Goal: Task Accomplishment & Management: Use online tool/utility

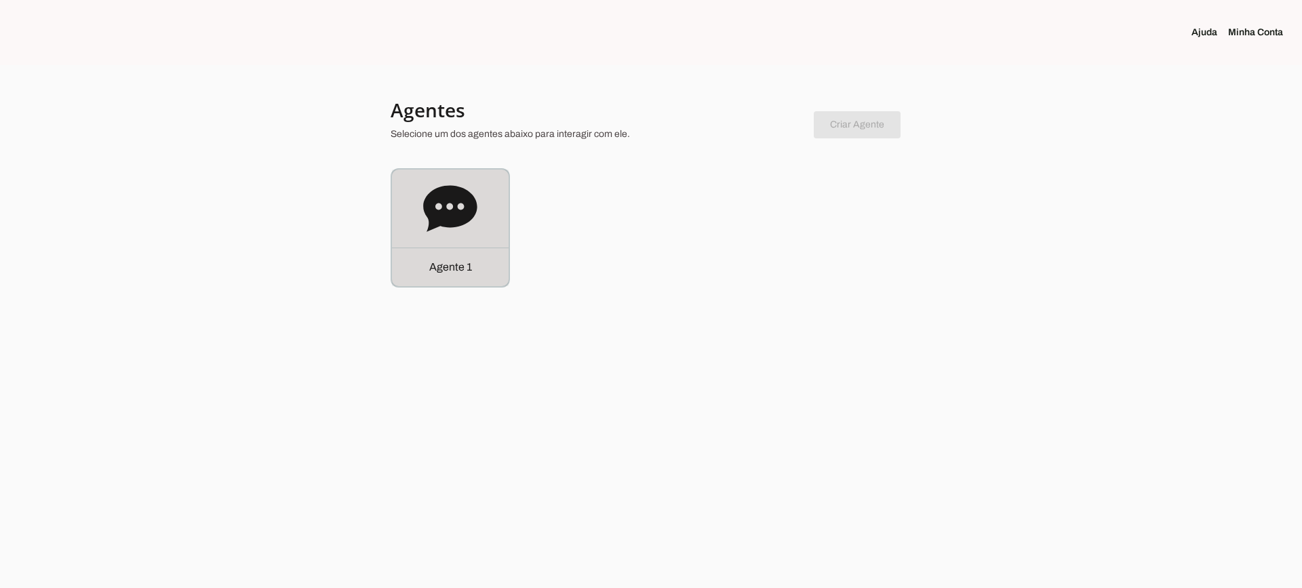
click at [486, 192] on div "Agente 1" at bounding box center [450, 228] width 117 height 117
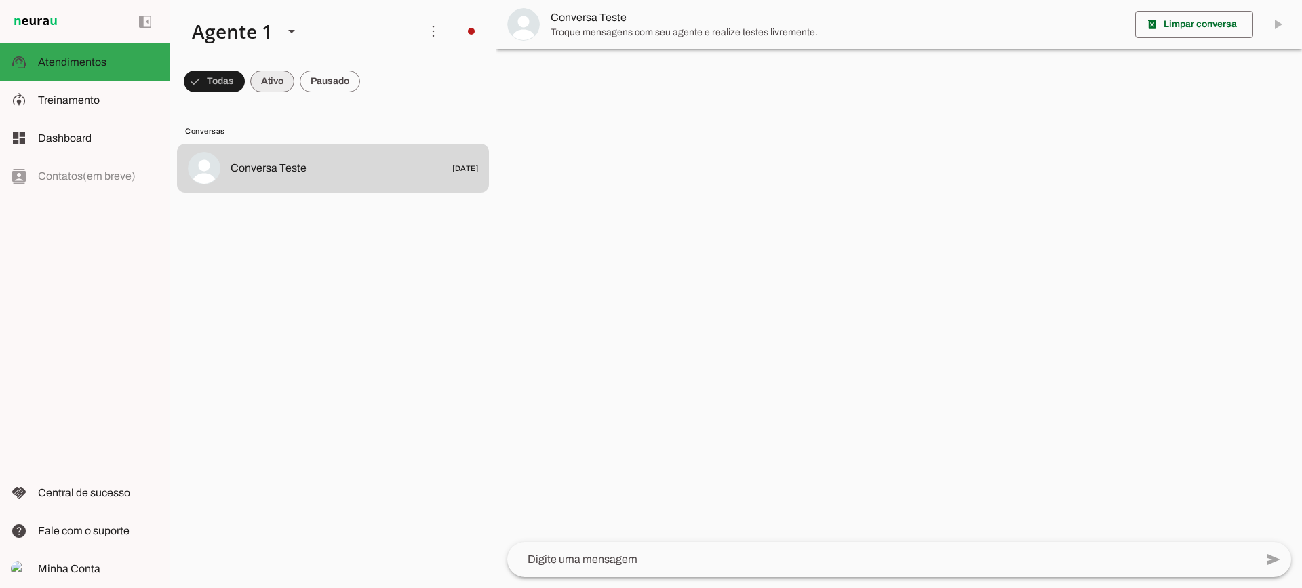
click at [269, 80] on span at bounding box center [272, 81] width 44 height 33
click at [311, 84] on span at bounding box center [330, 81] width 60 height 33
drag, startPoint x: 262, startPoint y: 81, endPoint x: 270, endPoint y: 12, distance: 68.9
click at [262, 72] on span at bounding box center [260, 81] width 44 height 33
drag, startPoint x: 354, startPoint y: 73, endPoint x: 337, endPoint y: 18, distance: 57.5
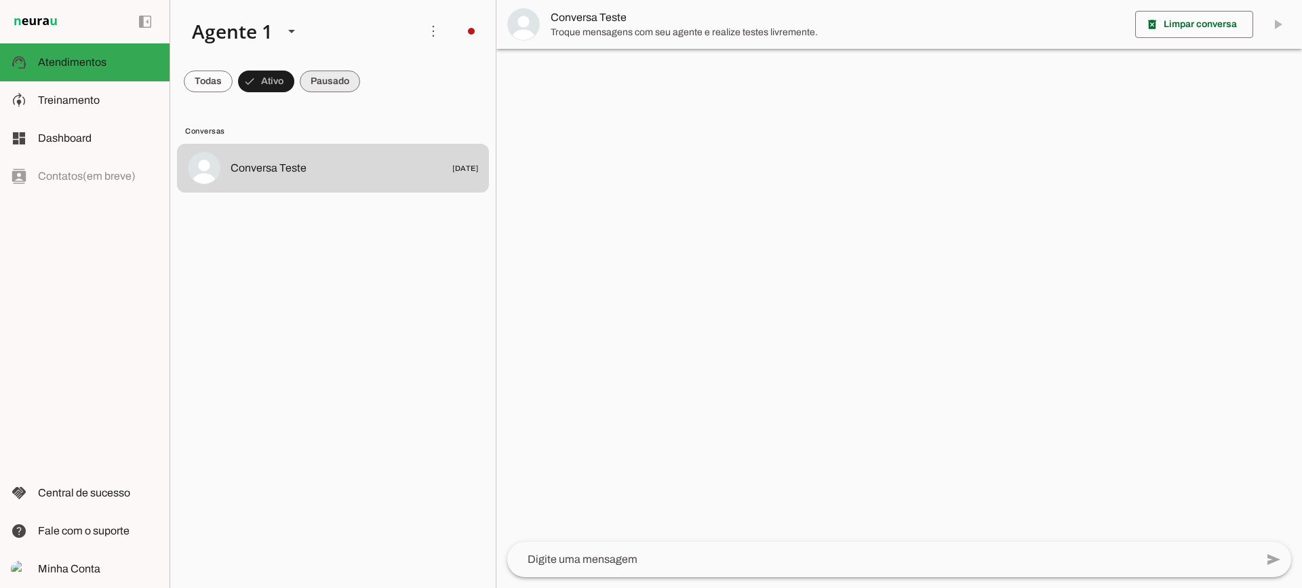
click at [353, 73] on span at bounding box center [330, 81] width 60 height 33
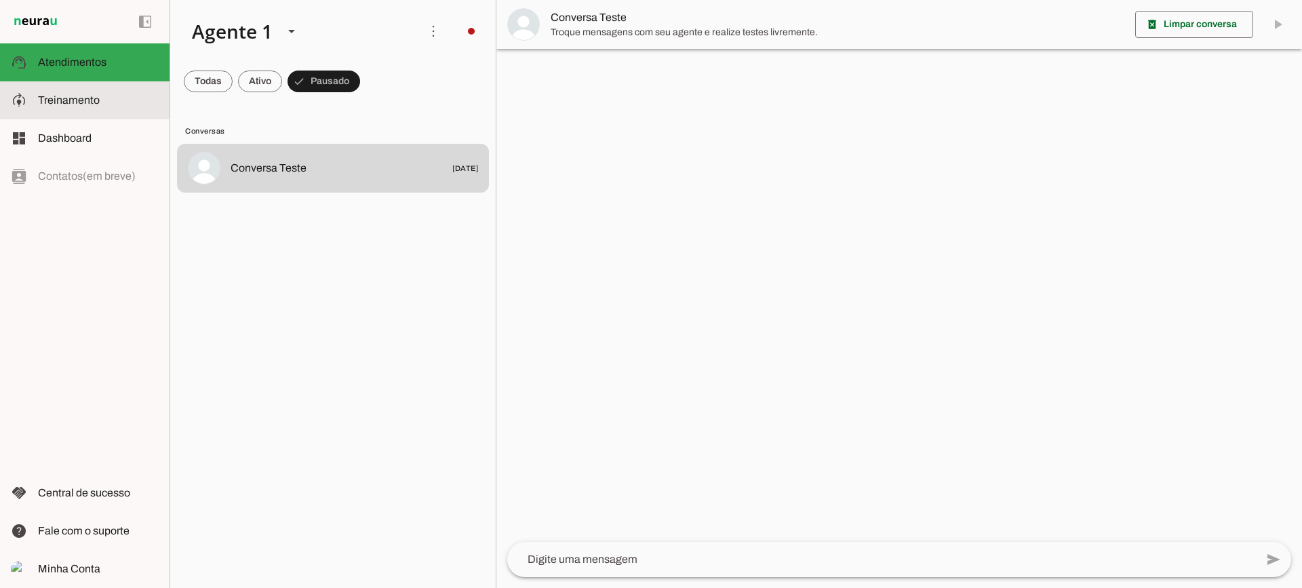
click at [93, 95] on span "Treinamento" at bounding box center [69, 100] width 62 height 12
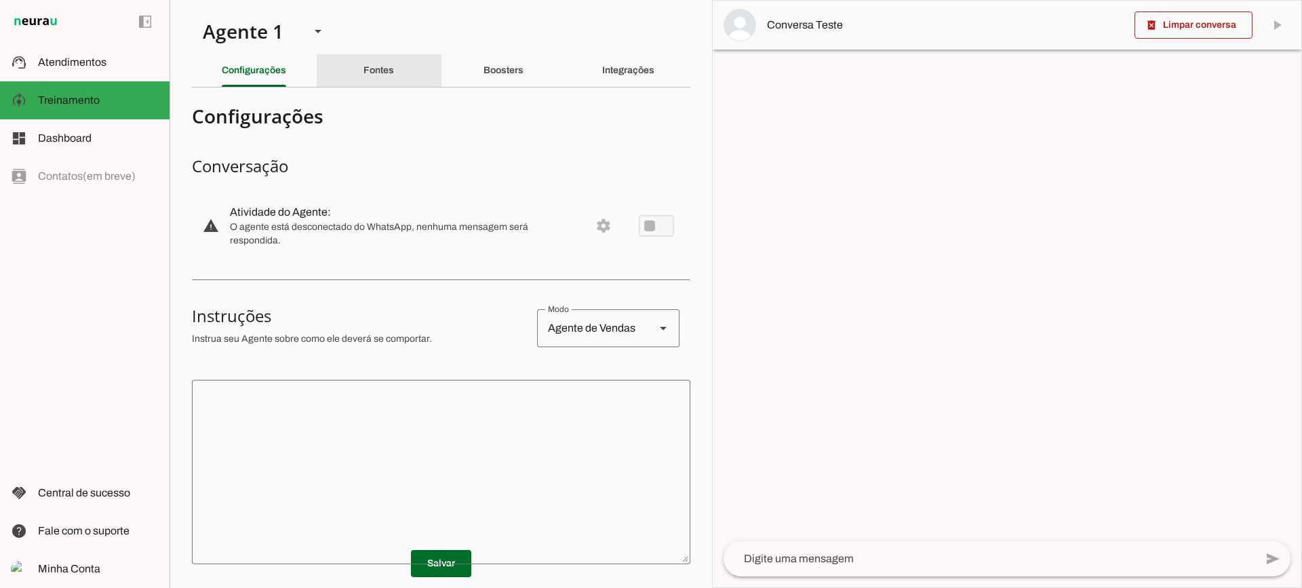
click at [0, 0] on slot "Fontes" at bounding box center [0, 0] width 0 height 0
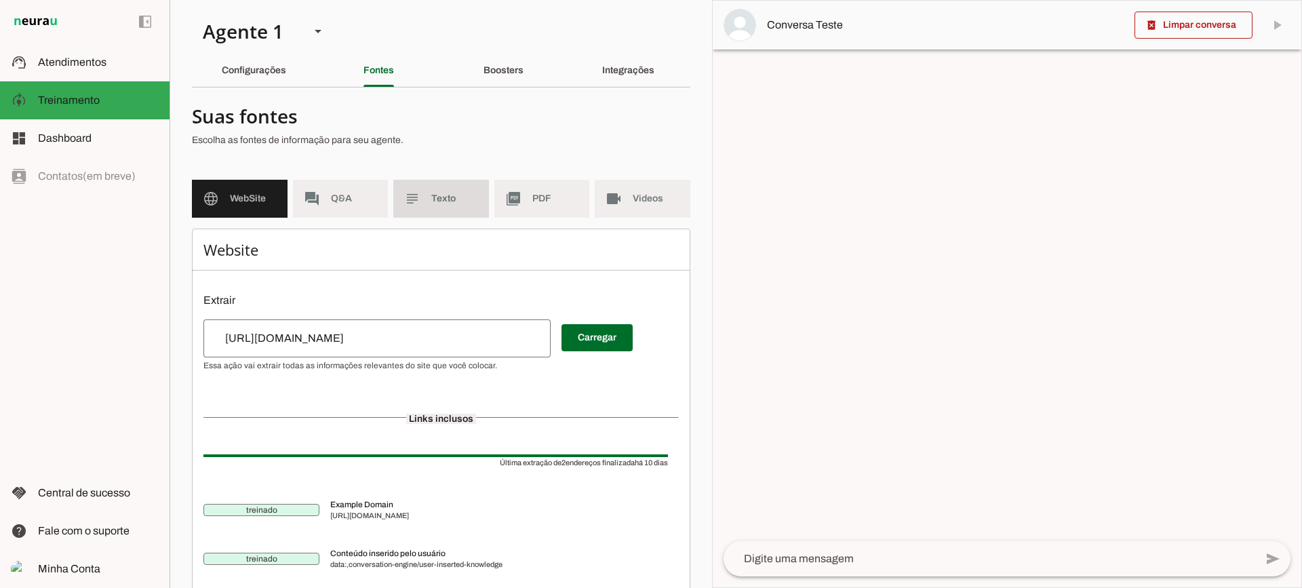
click at [462, 195] on span "Texto" at bounding box center [454, 199] width 47 height 14
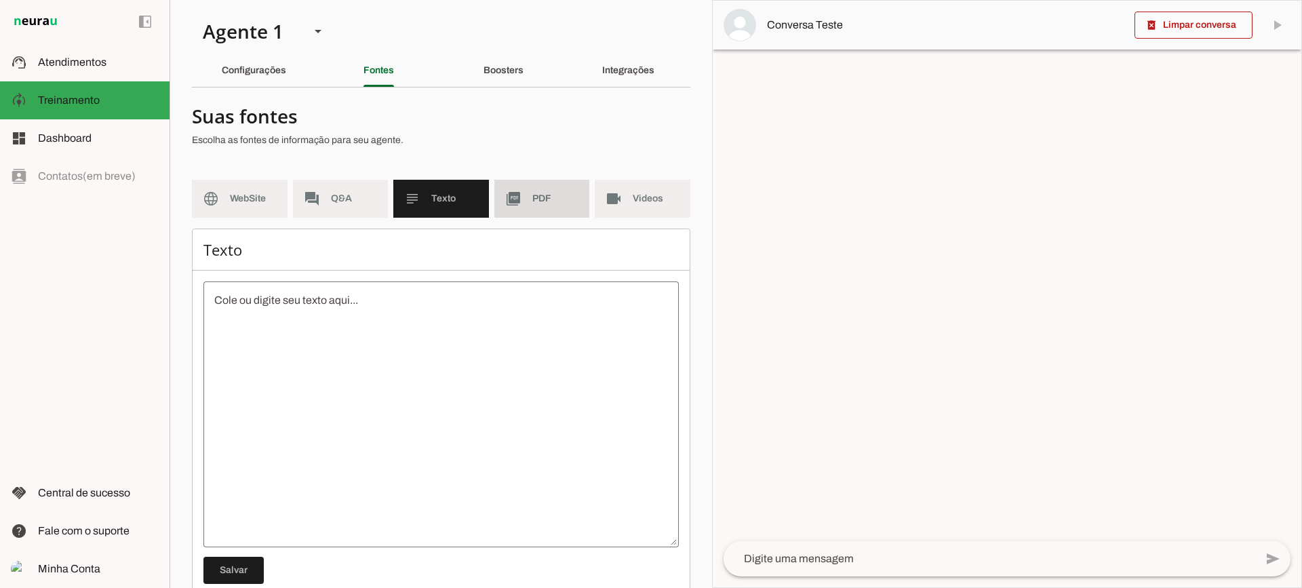
click at [523, 214] on md-item "picture_as_pdf PDF" at bounding box center [542, 199] width 96 height 38
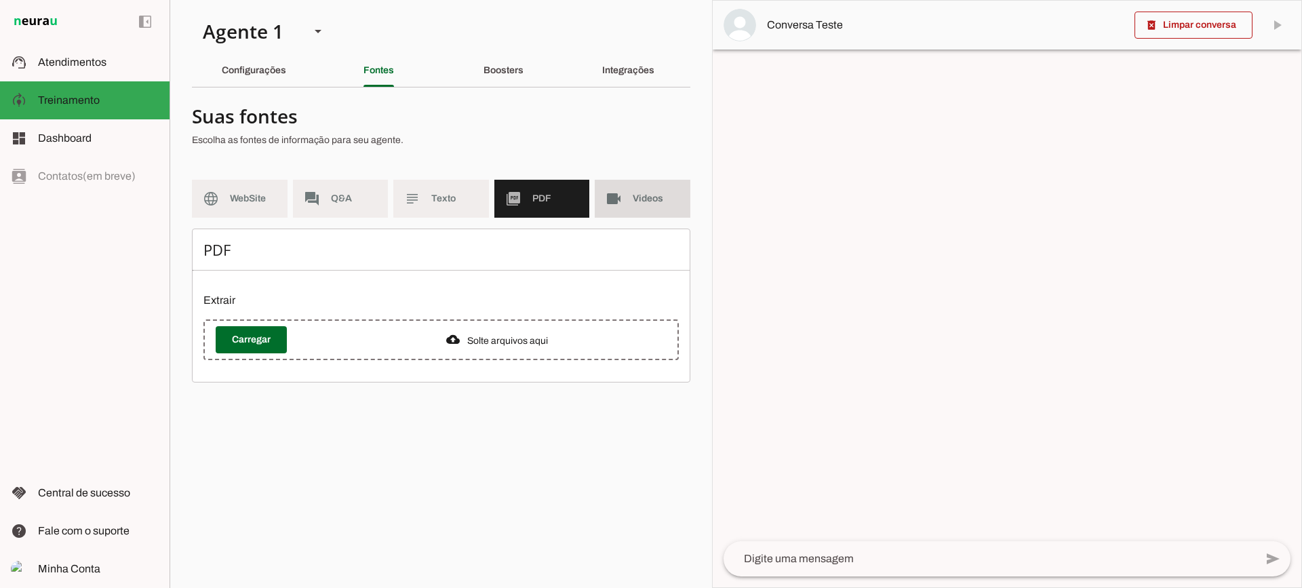
click at [612, 210] on md-item "videocam Videos" at bounding box center [643, 199] width 96 height 38
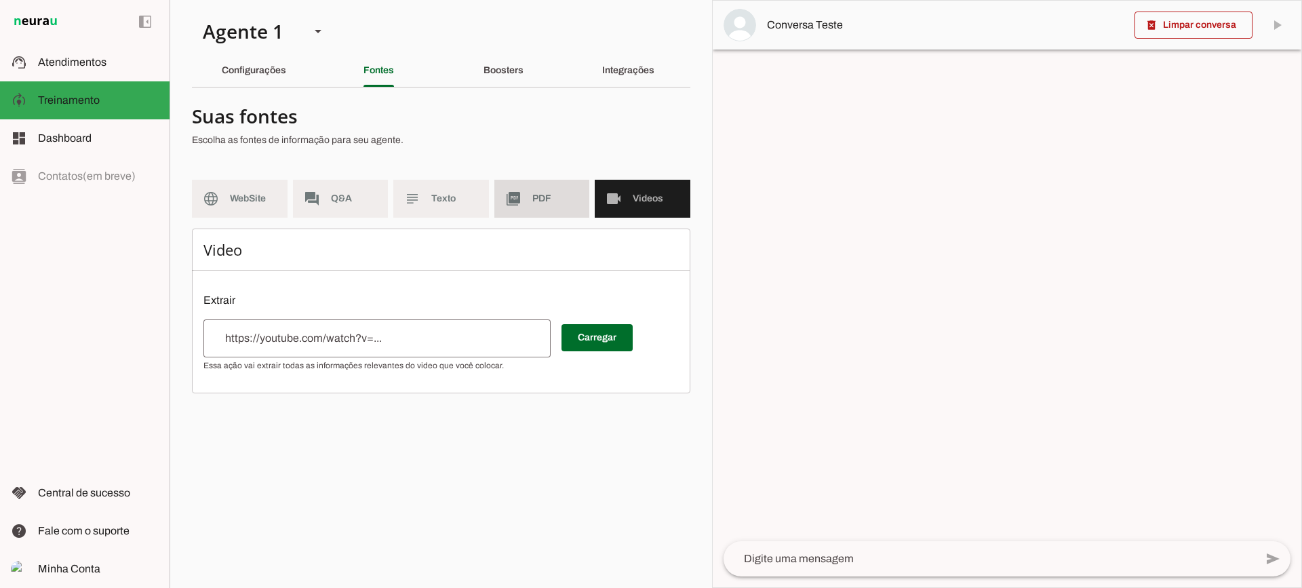
click at [524, 197] on md-item "picture_as_pdf PDF" at bounding box center [542, 199] width 96 height 38
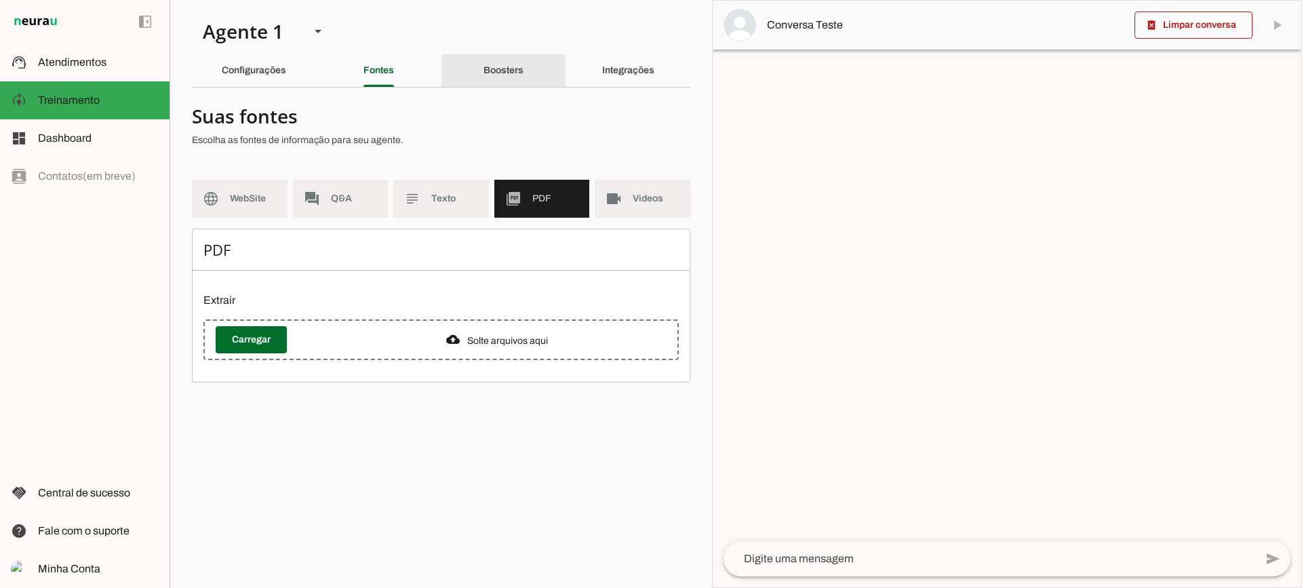
click at [494, 64] on div "Boosters" at bounding box center [504, 70] width 40 height 33
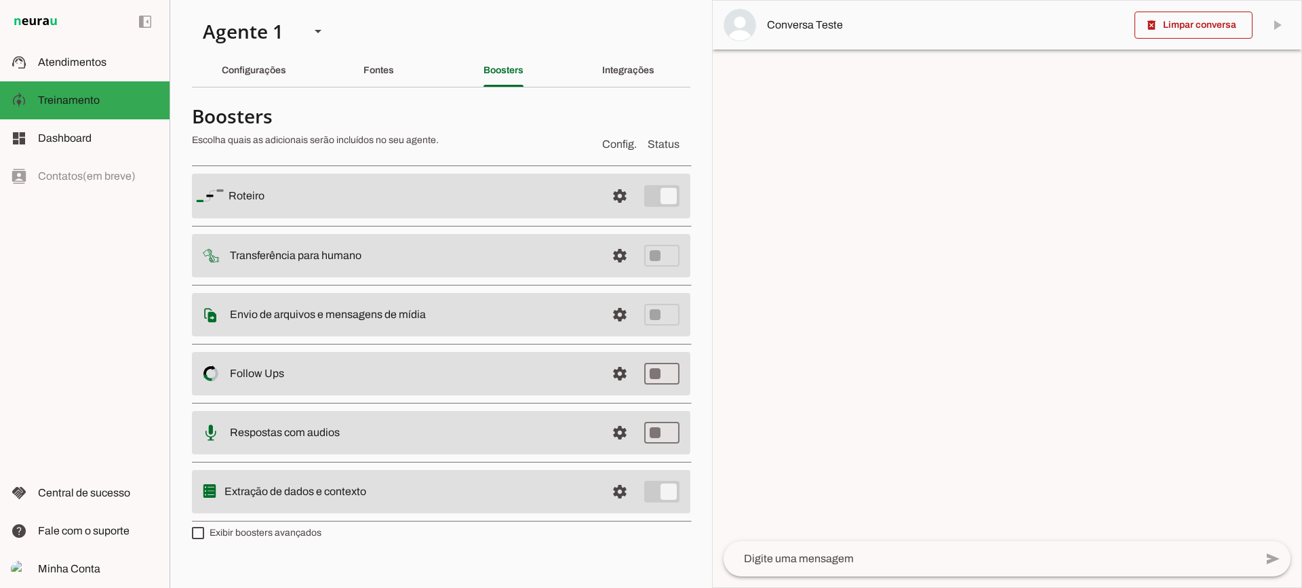
click at [640, 258] on md-item "settings Transferência para humano" at bounding box center [441, 255] width 498 height 43
click at [631, 258] on span at bounding box center [620, 255] width 33 height 33
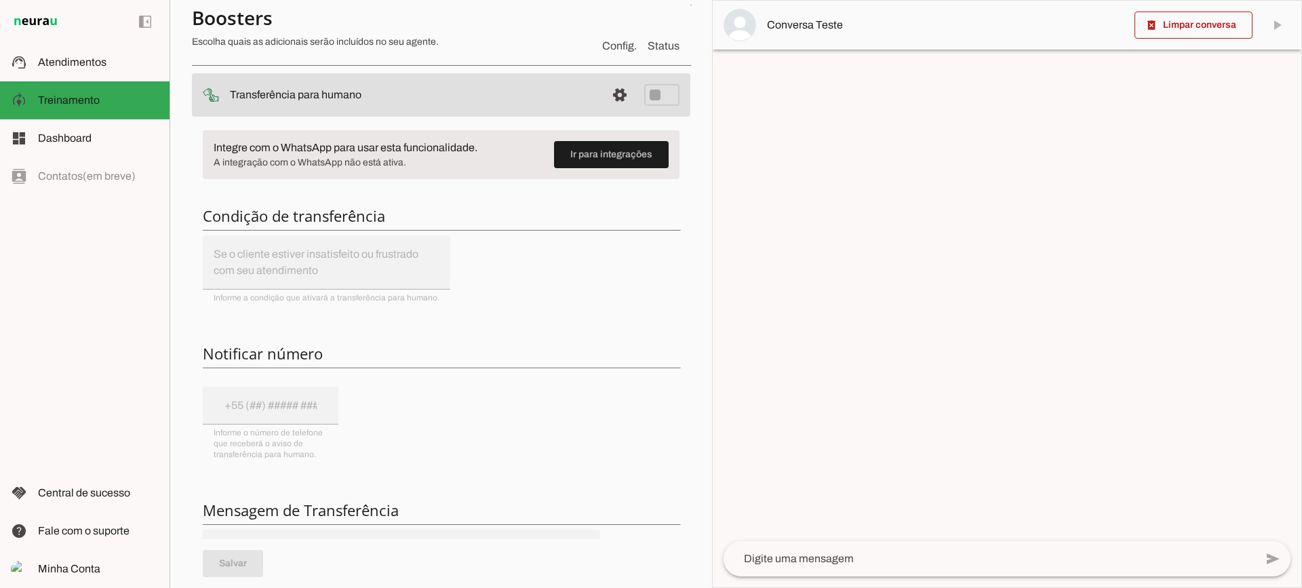
scroll to position [136, 0]
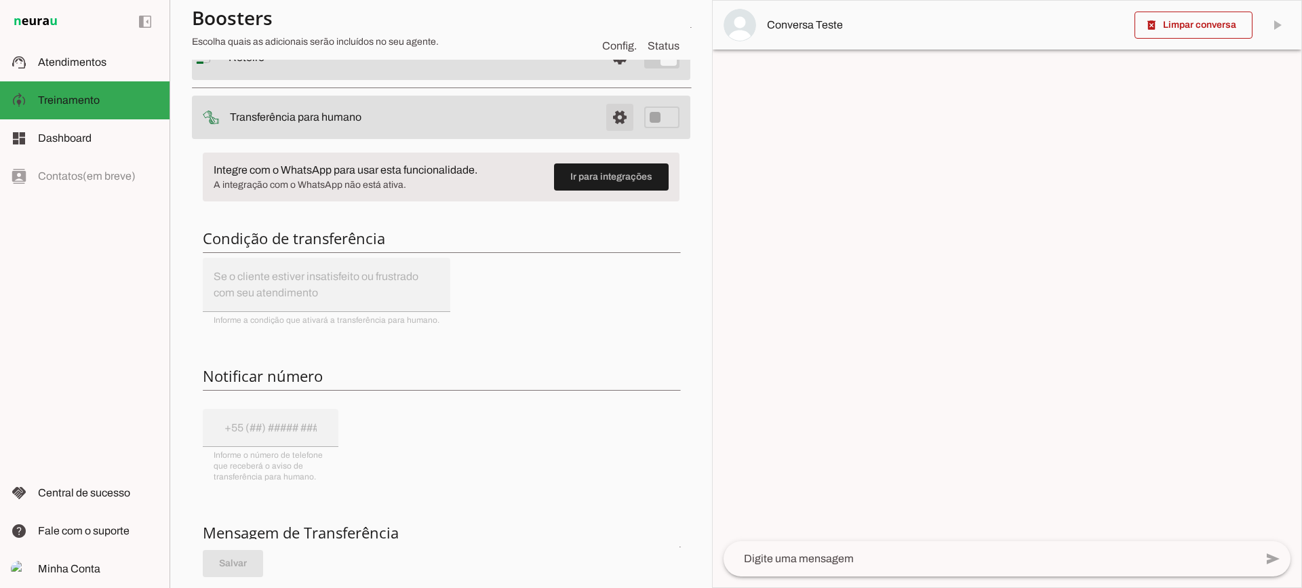
click at [604, 115] on span at bounding box center [620, 117] width 33 height 33
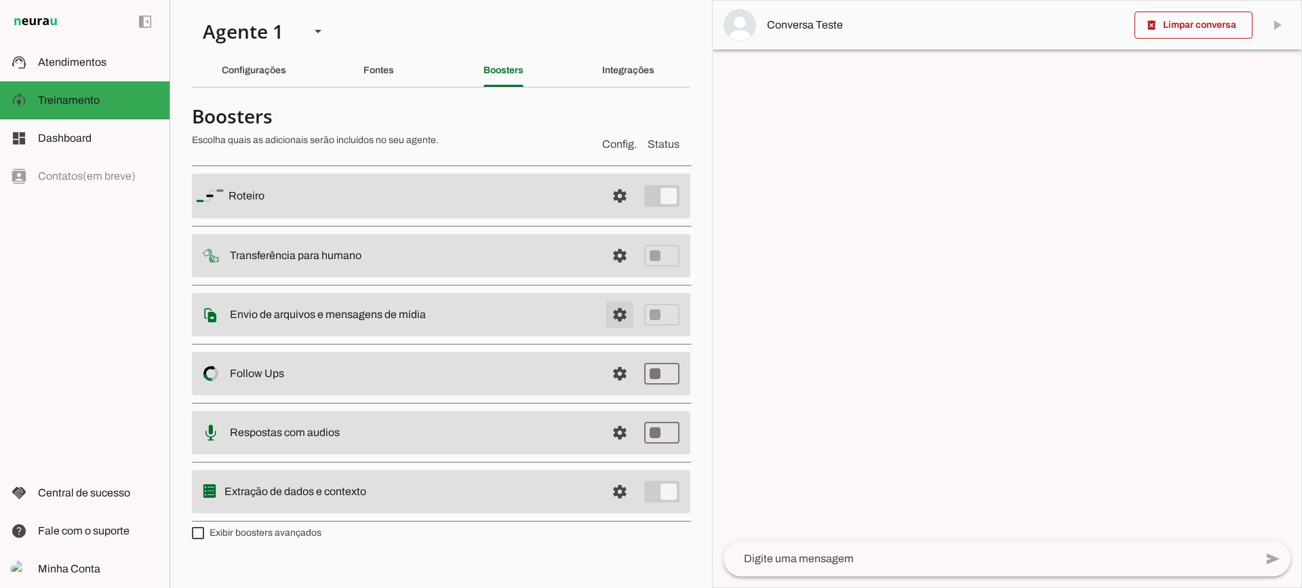
click at [608, 307] on span at bounding box center [620, 314] width 33 height 33
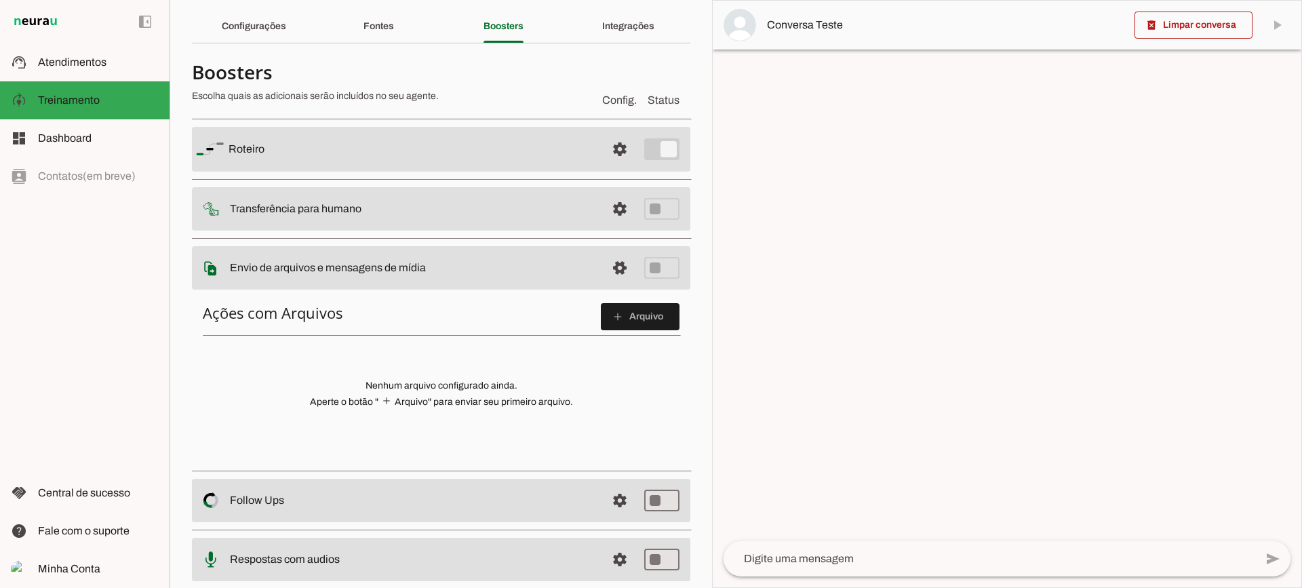
scroll to position [68, 0]
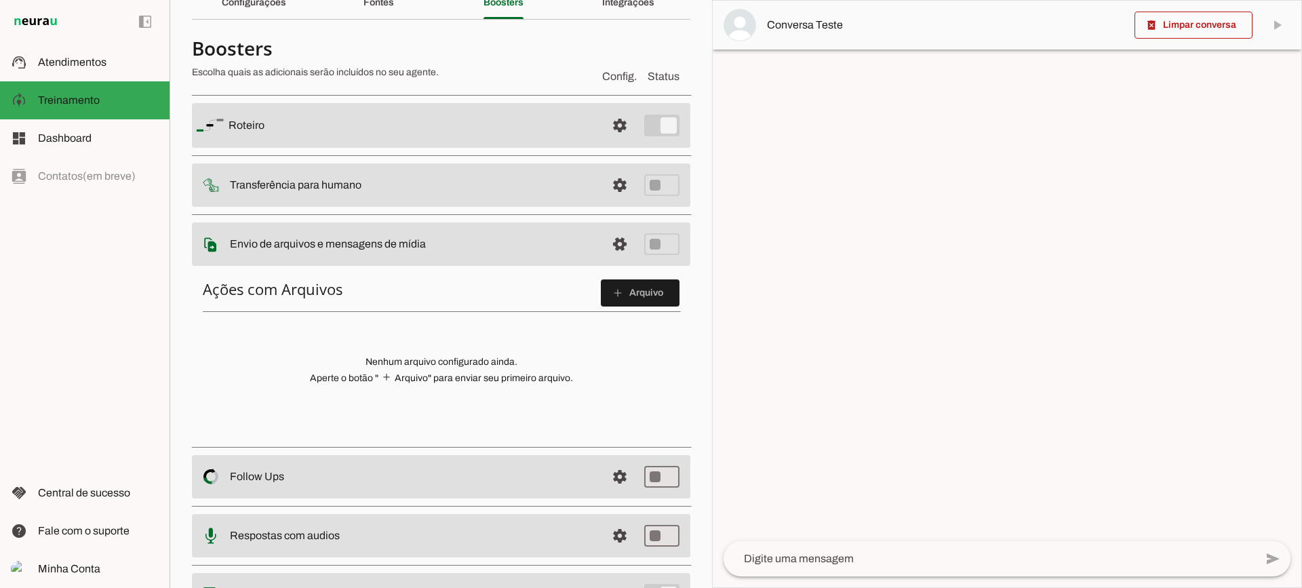
click at [647, 309] on div "Ações com Arquivos add Arquivo Nenhum arquivo configurado ainda. Aperte o botão…" at bounding box center [441, 354] width 498 height 171
click at [645, 299] on span at bounding box center [640, 293] width 79 height 33
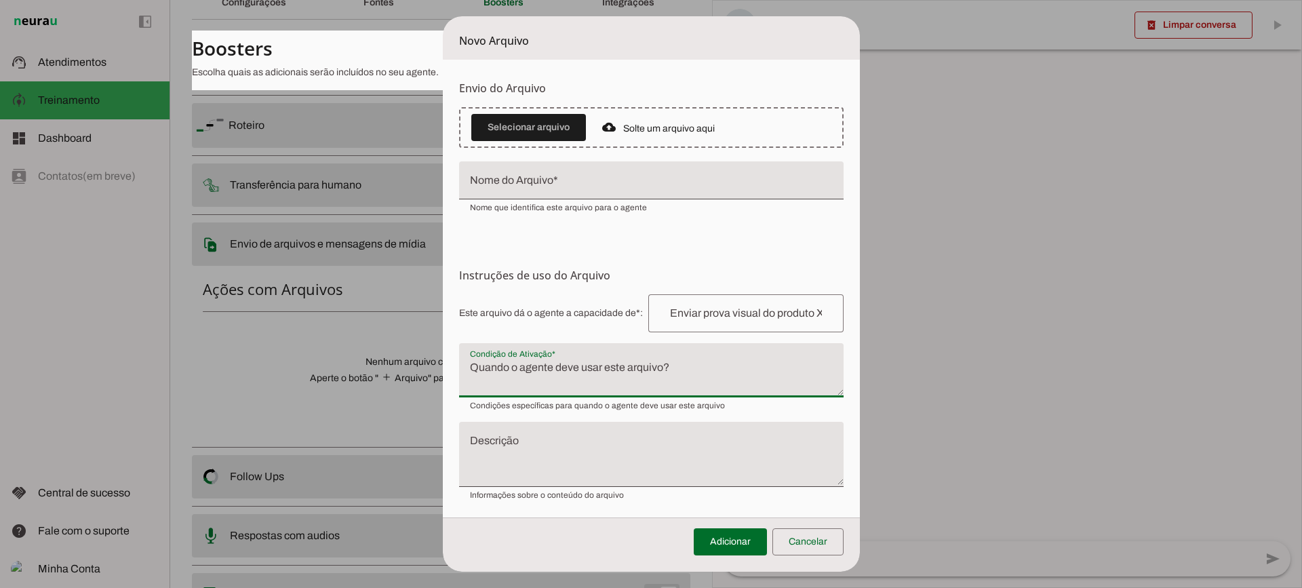
click at [517, 378] on textarea "Condição de Ativação" at bounding box center [651, 375] width 385 height 33
click at [832, 544] on span at bounding box center [807, 542] width 71 height 33
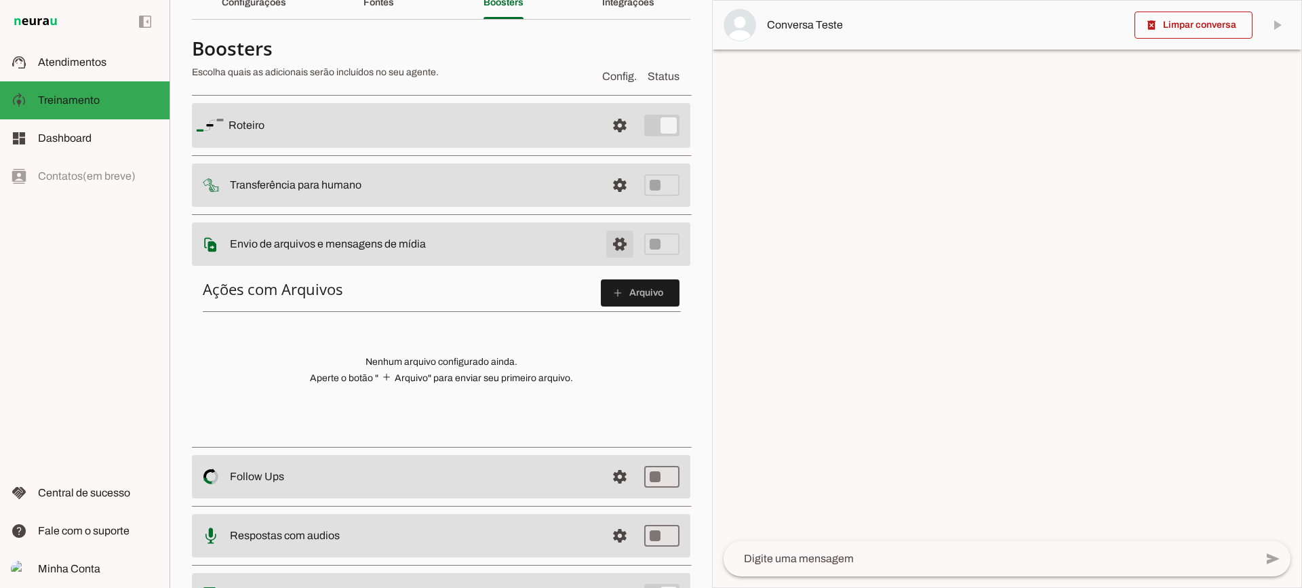
click at [618, 250] on span at bounding box center [620, 244] width 33 height 33
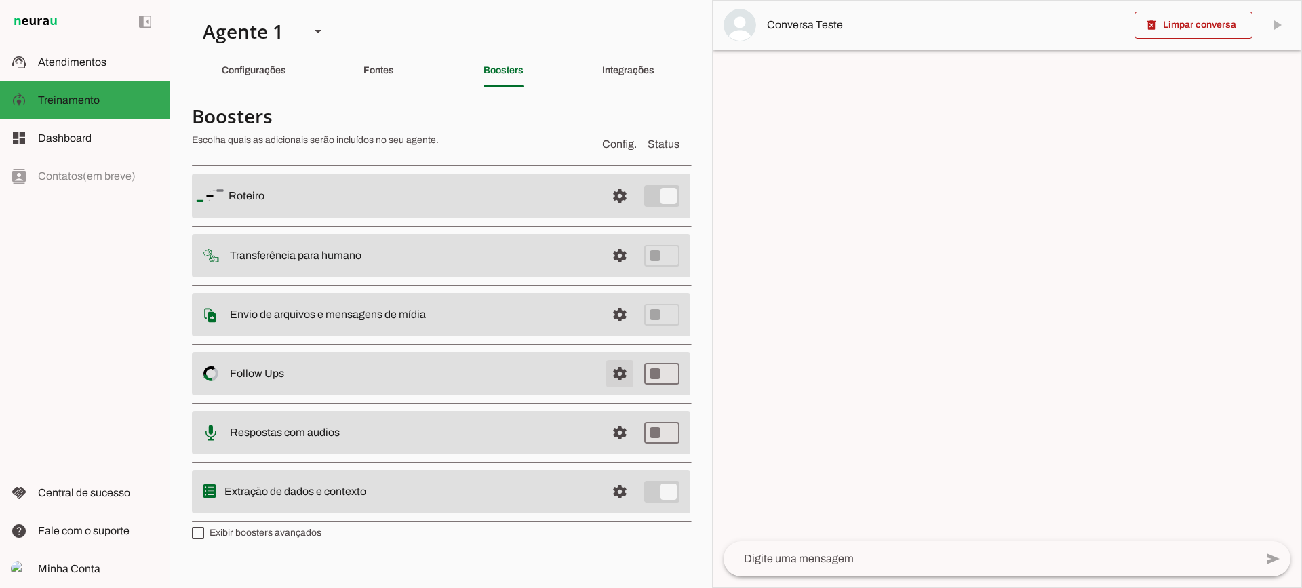
click at [626, 383] on span at bounding box center [620, 373] width 33 height 33
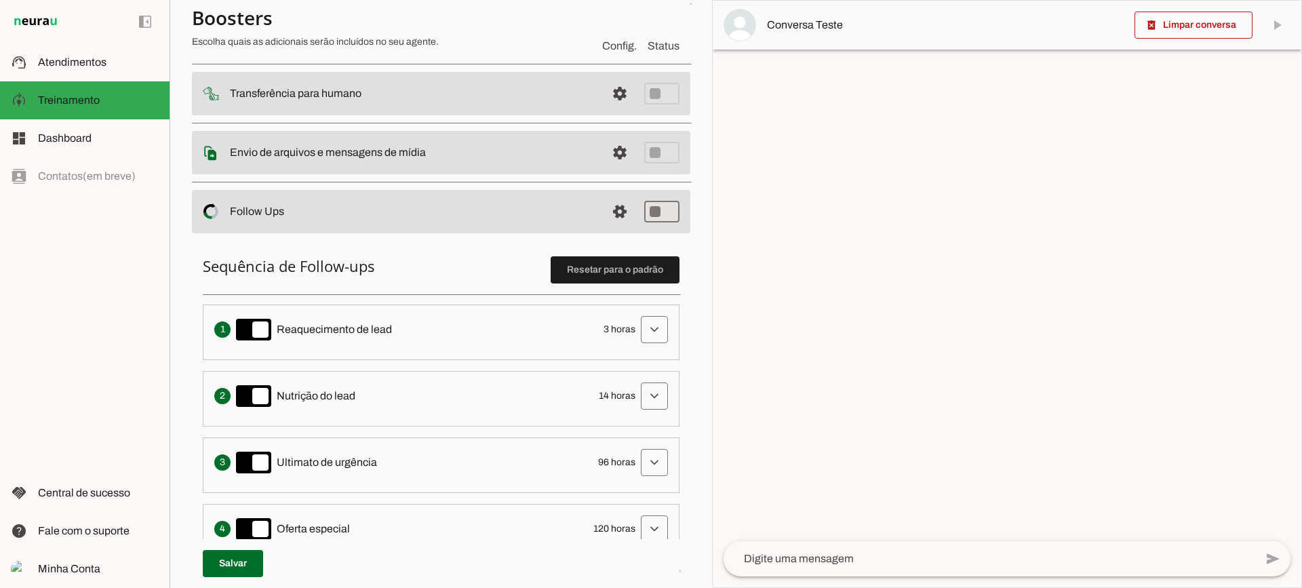
scroll to position [203, 0]
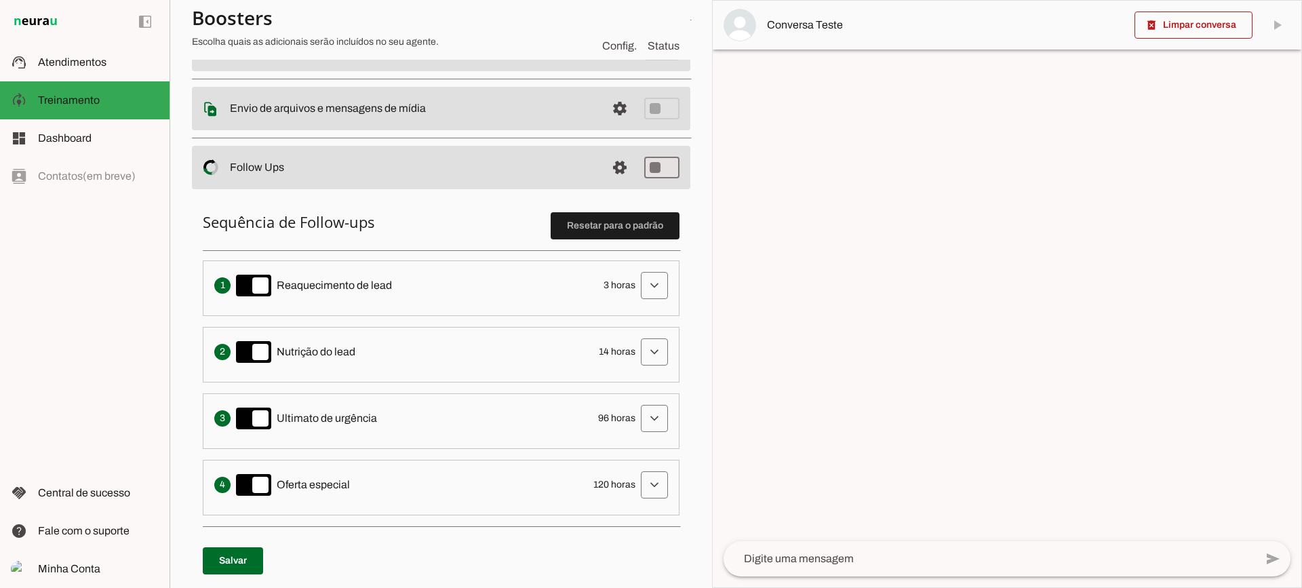
click at [638, 288] on span at bounding box center [654, 285] width 33 height 33
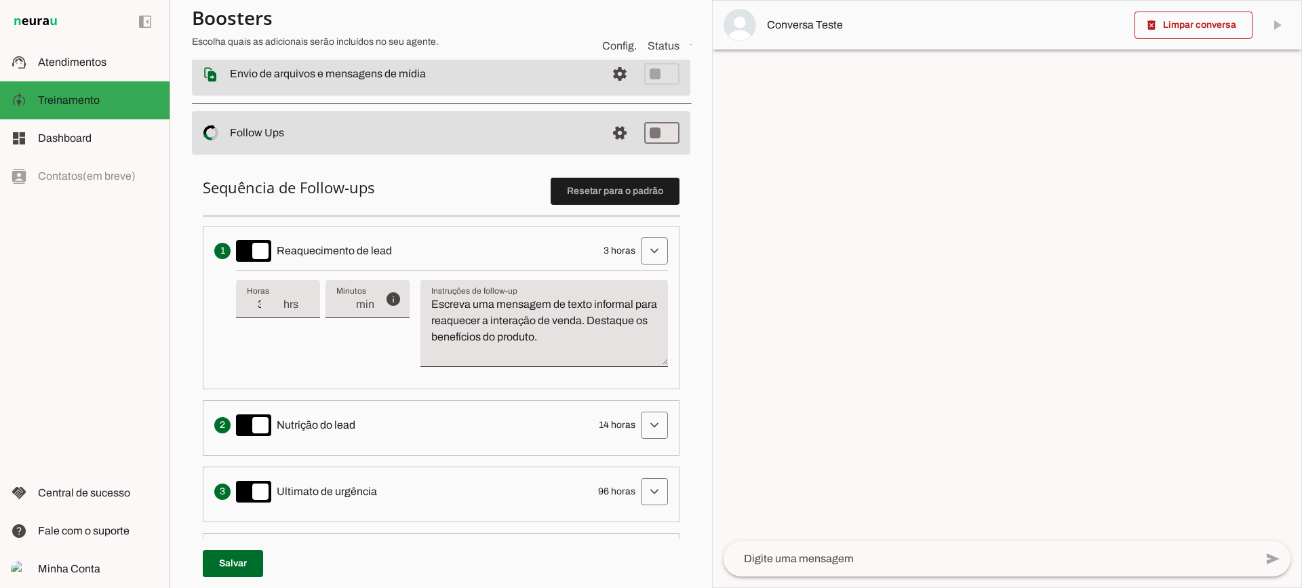
scroll to position [271, 0]
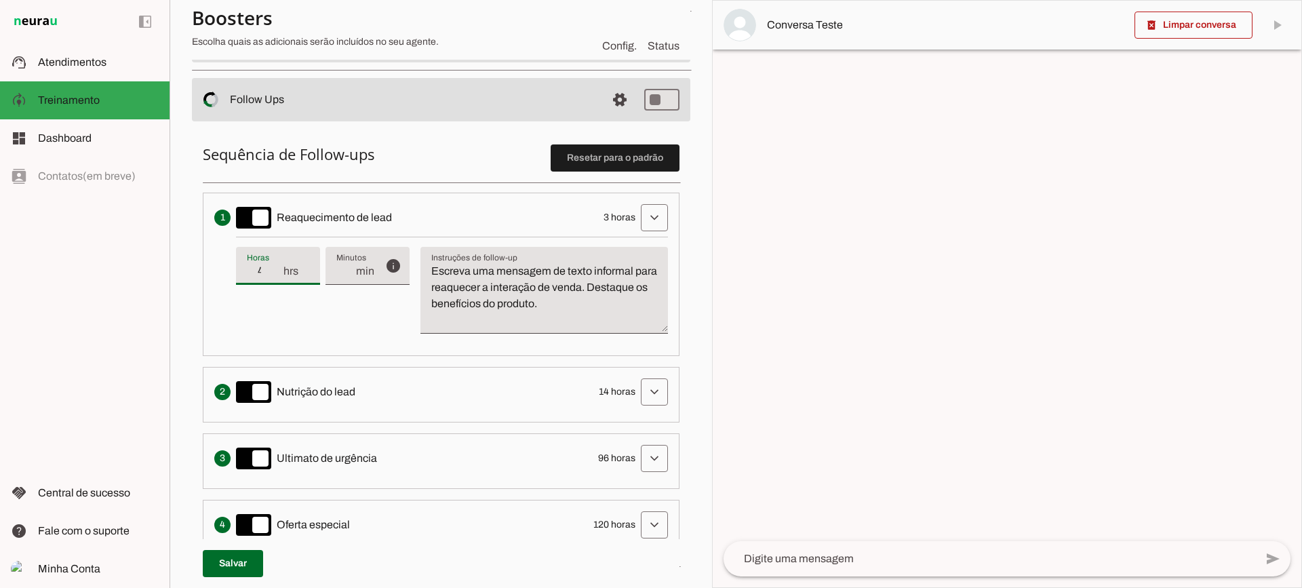
type input "4"
type md-filled-text-field "4"
click at [281, 264] on input "4" at bounding box center [264, 271] width 35 height 16
type input "5"
type md-filled-text-field "5"
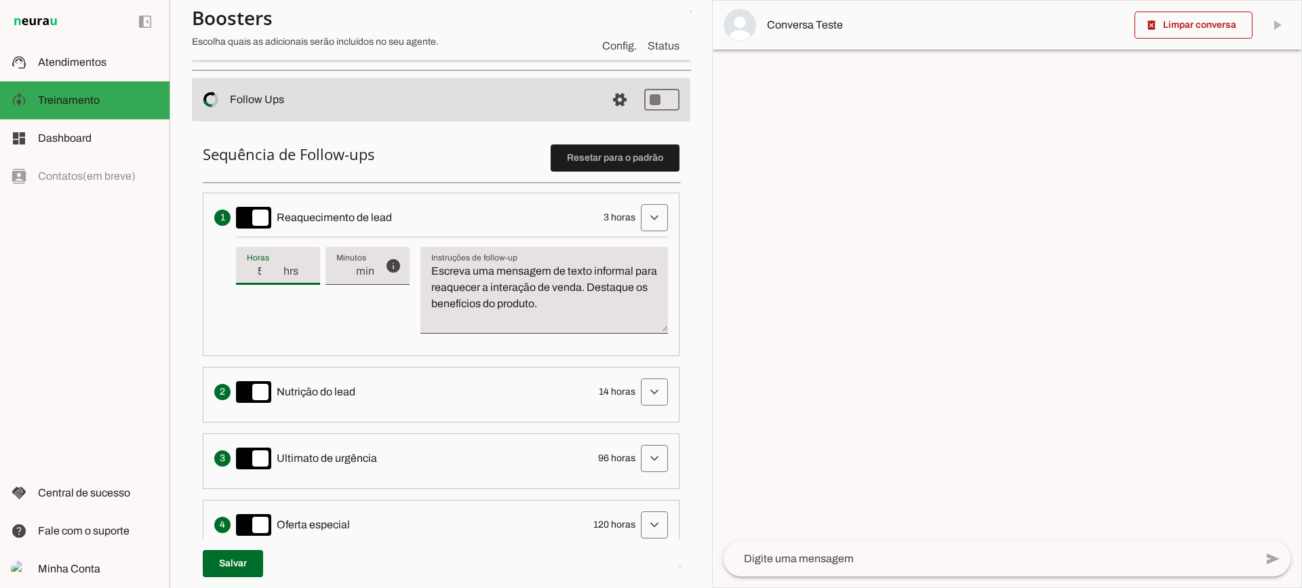
click at [280, 269] on input "5" at bounding box center [264, 271] width 35 height 16
type input "4"
type md-filled-text-field "4"
click at [277, 277] on input "4" at bounding box center [264, 271] width 35 height 16
type input "3"
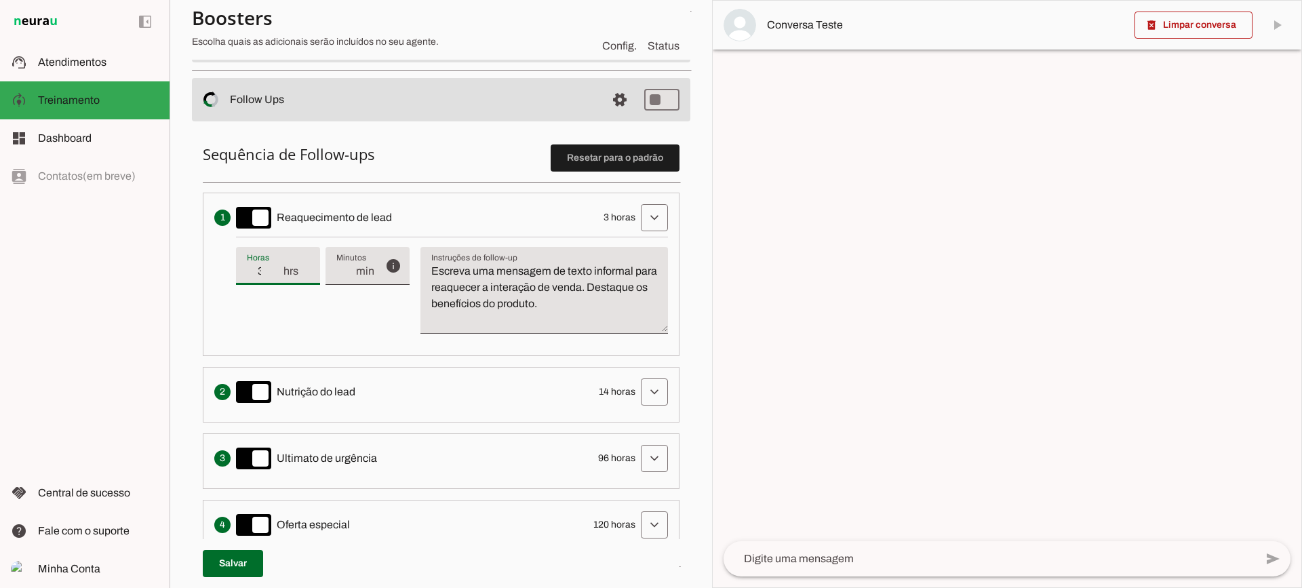
type md-filled-text-field "3"
click at [277, 277] on input "3" at bounding box center [264, 271] width 35 height 16
click at [583, 313] on textarea "Escreva uma mensagem de texto informal para reaquecer a interação de venda. Des…" at bounding box center [544, 295] width 248 height 65
drag, startPoint x: 608, startPoint y: 306, endPoint x: 403, endPoint y: 246, distance: 214.2
click at [403, 246] on div "info Tempo de atraso / inatividade O tempo de atraso é o tempo de inatividade d…" at bounding box center [452, 291] width 432 height 108
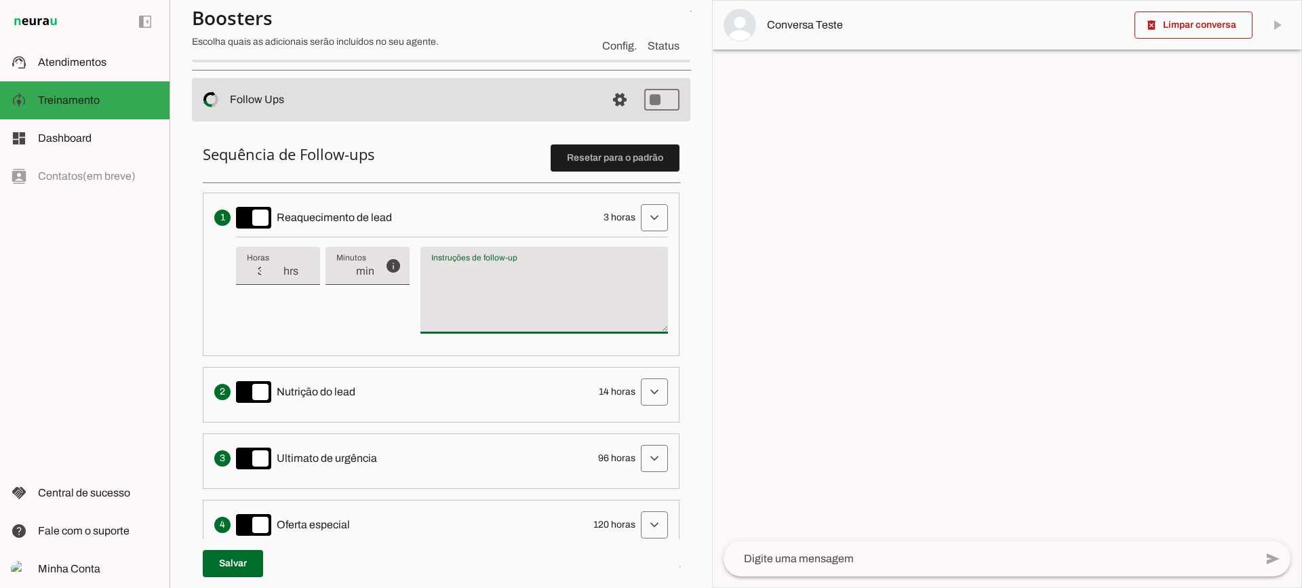
type textarea "Escreva uma mensagem de texto informal para reaquecer a interação de venda. Des…"
drag, startPoint x: 535, startPoint y: 315, endPoint x: 510, endPoint y: 312, distance: 25.2
click at [534, 314] on textarea "Escreva uma mensagem de texto informal para reaquecer a interação de venda. Des…" at bounding box center [544, 295] width 248 height 65
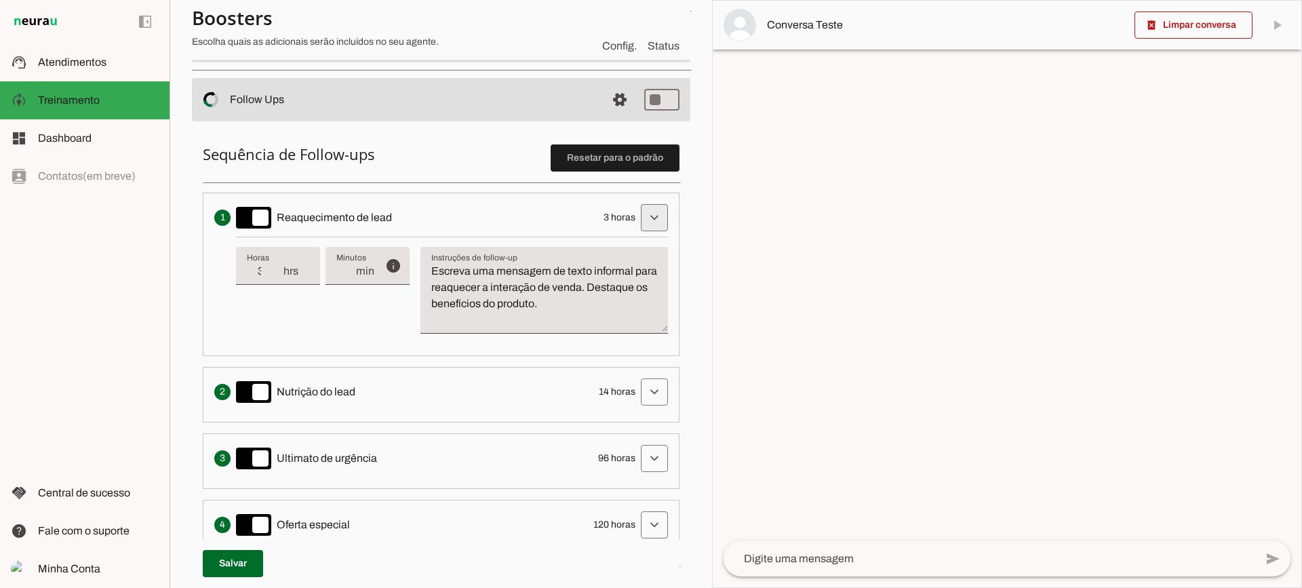
click at [638, 207] on span at bounding box center [654, 217] width 33 height 33
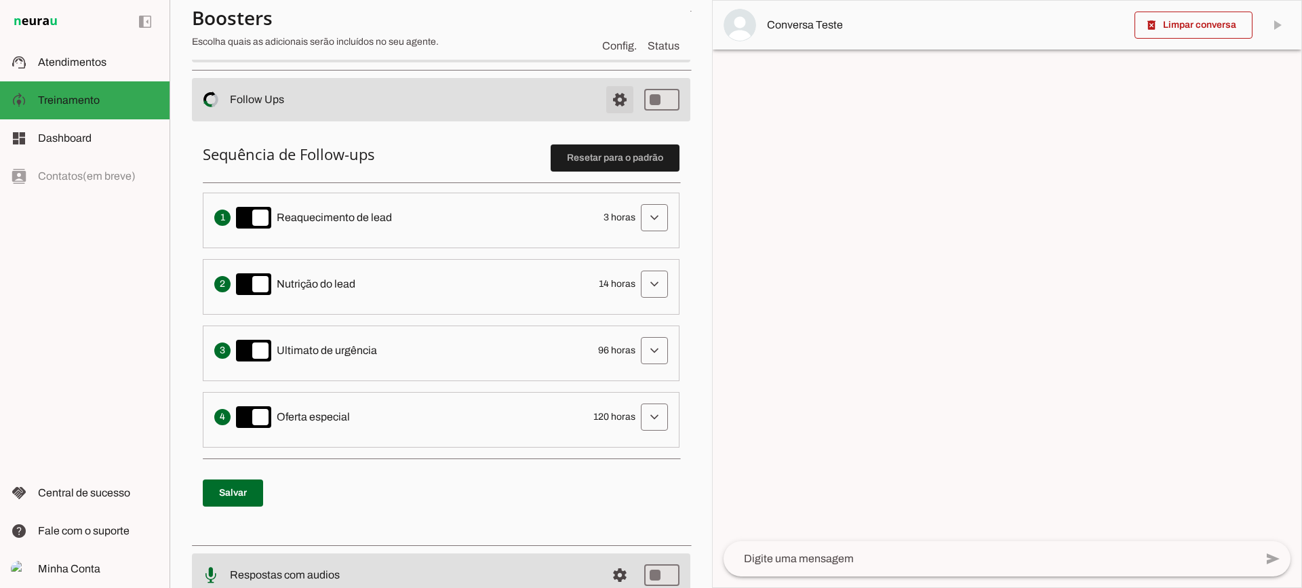
click at [604, 90] on span at bounding box center [620, 99] width 33 height 33
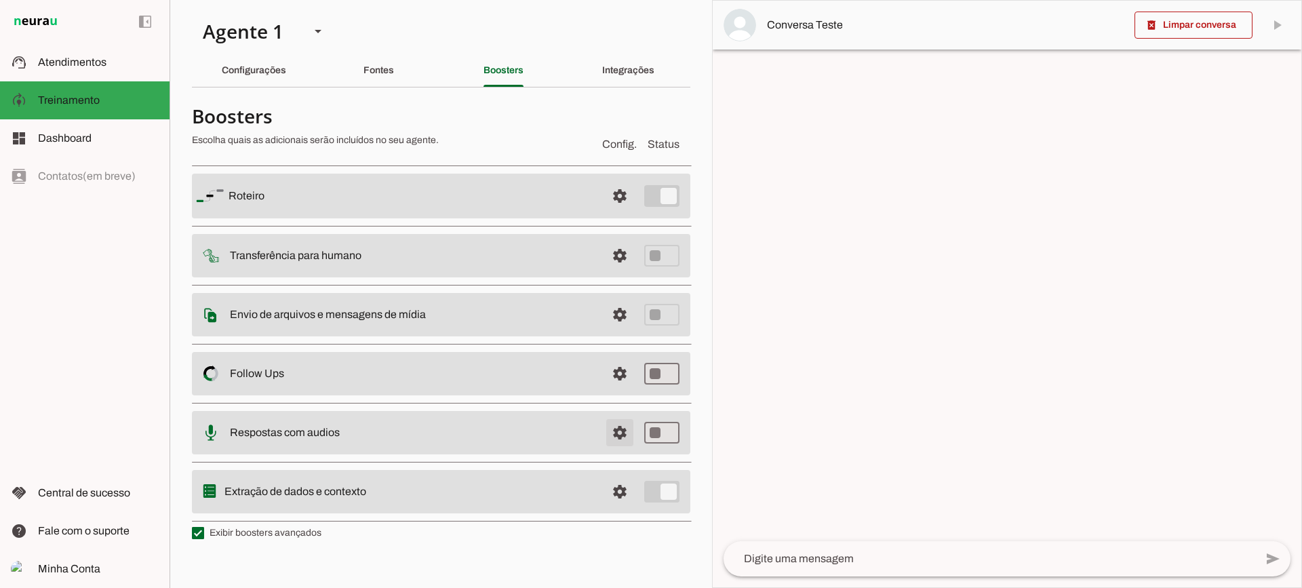
click at [629, 425] on span at bounding box center [620, 432] width 33 height 33
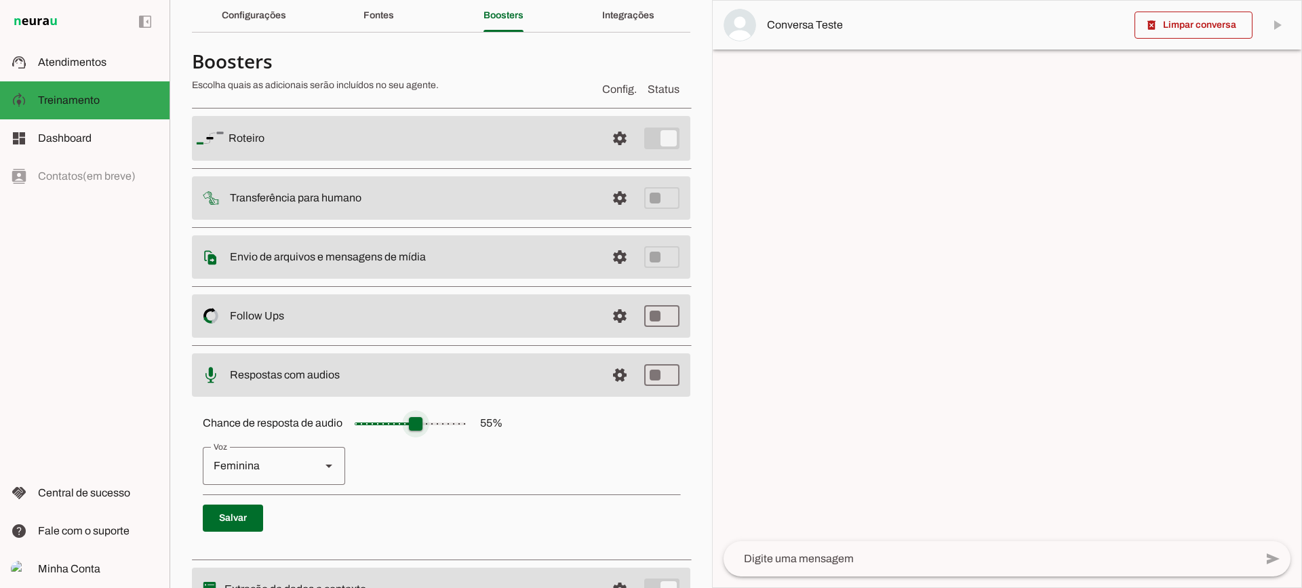
scroll to position [124, 0]
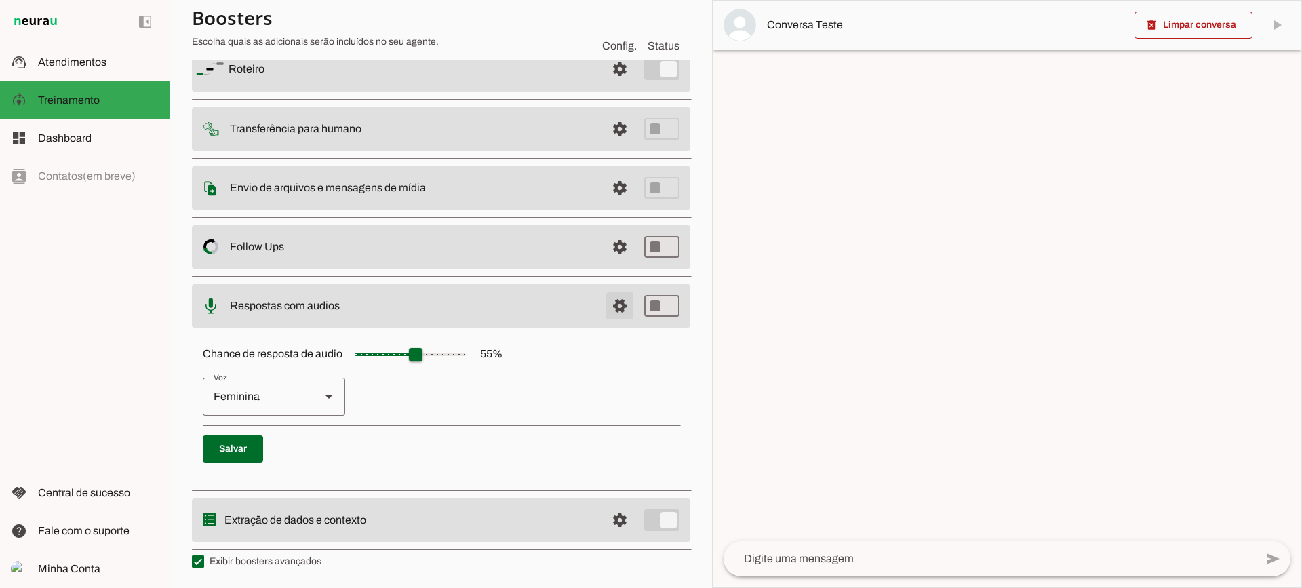
click at [604, 309] on span at bounding box center [620, 306] width 33 height 33
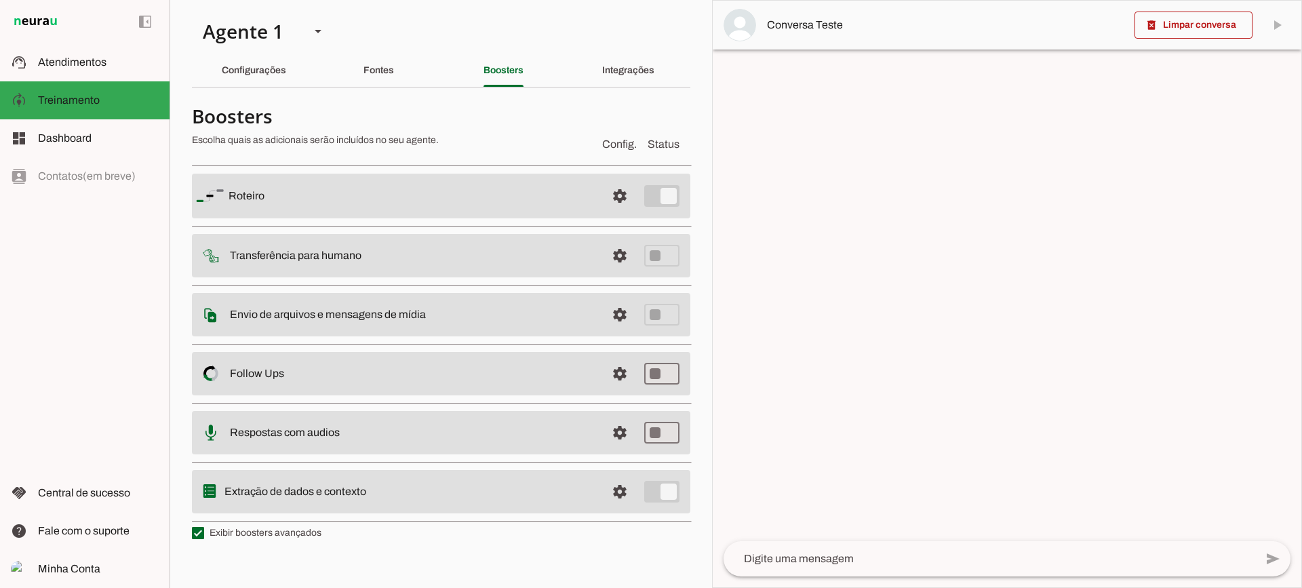
click at [607, 492] on span at bounding box center [620, 491] width 33 height 33
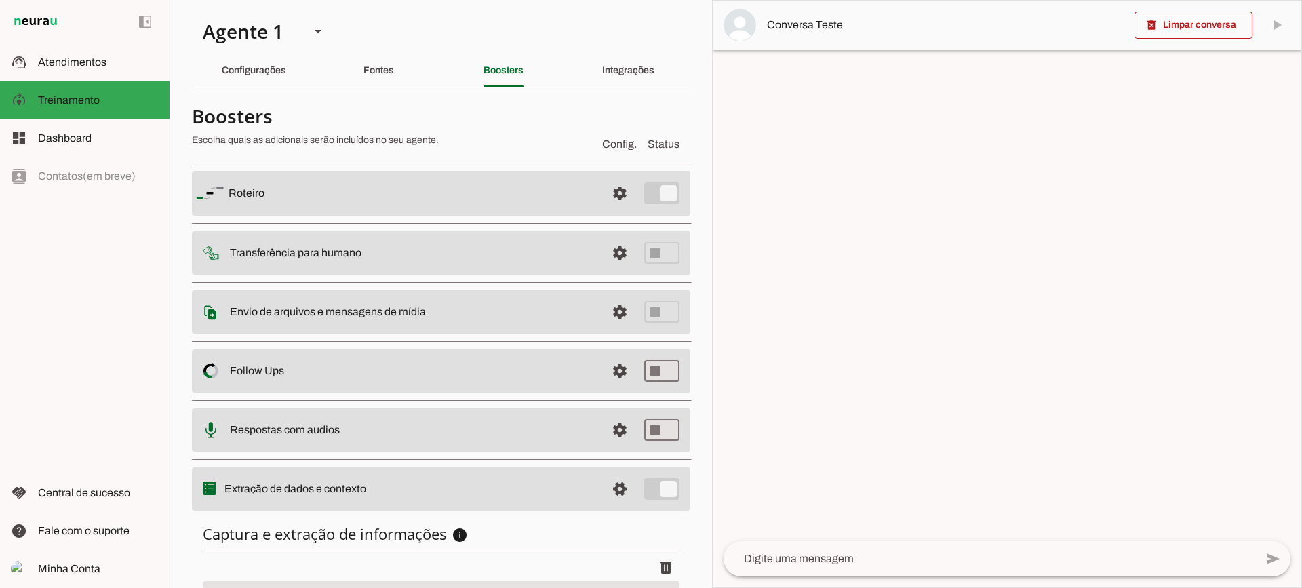
scroll to position [166, 0]
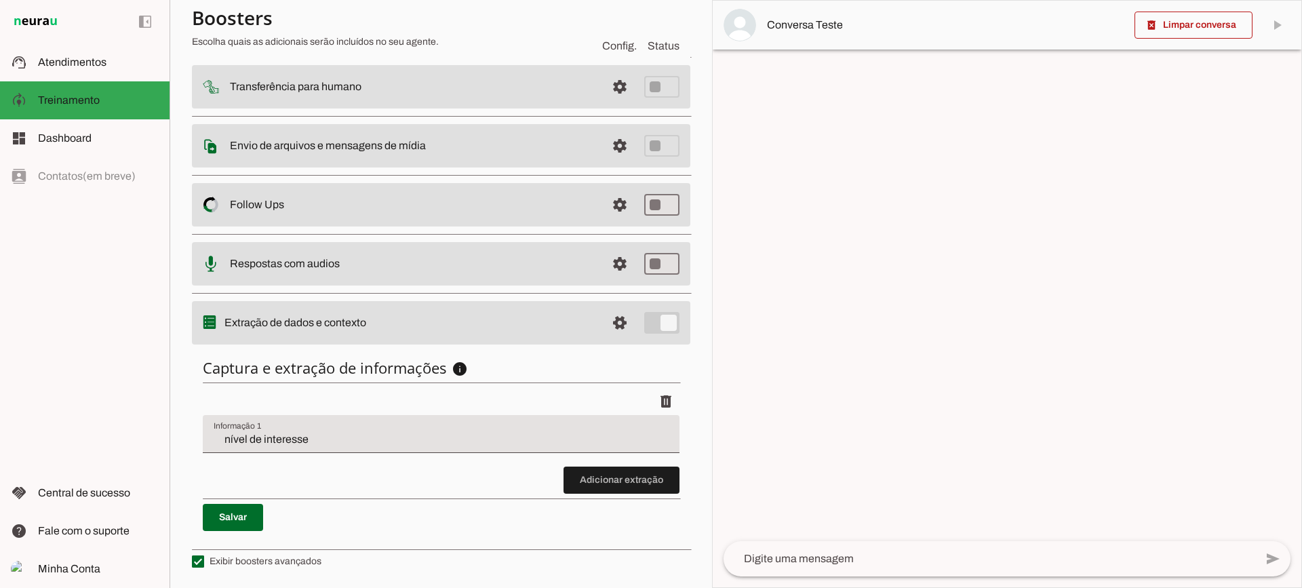
click at [347, 440] on input "nível de interesse" at bounding box center [441, 439] width 455 height 16
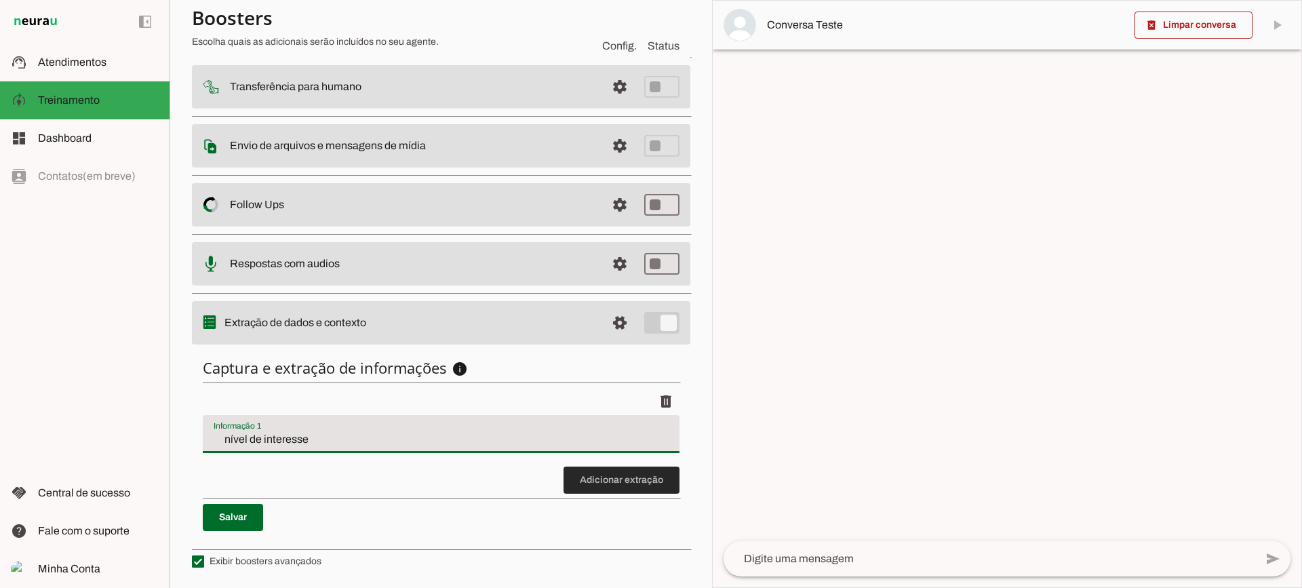
click at [617, 486] on span at bounding box center [622, 480] width 116 height 33
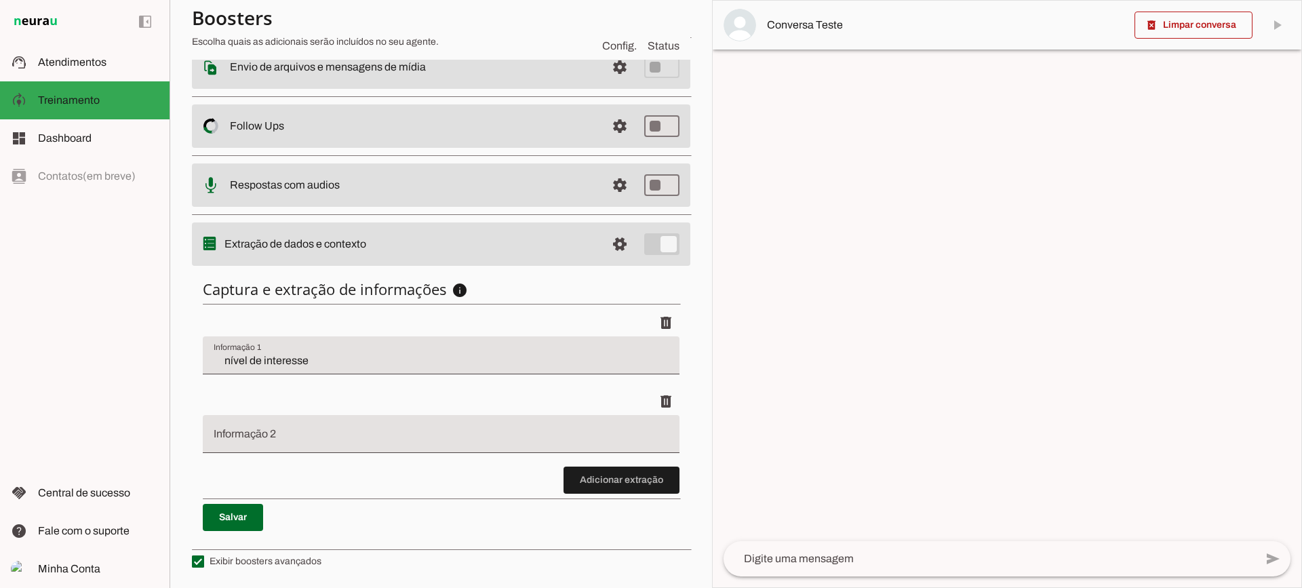
click at [593, 493] on span at bounding box center [622, 480] width 116 height 33
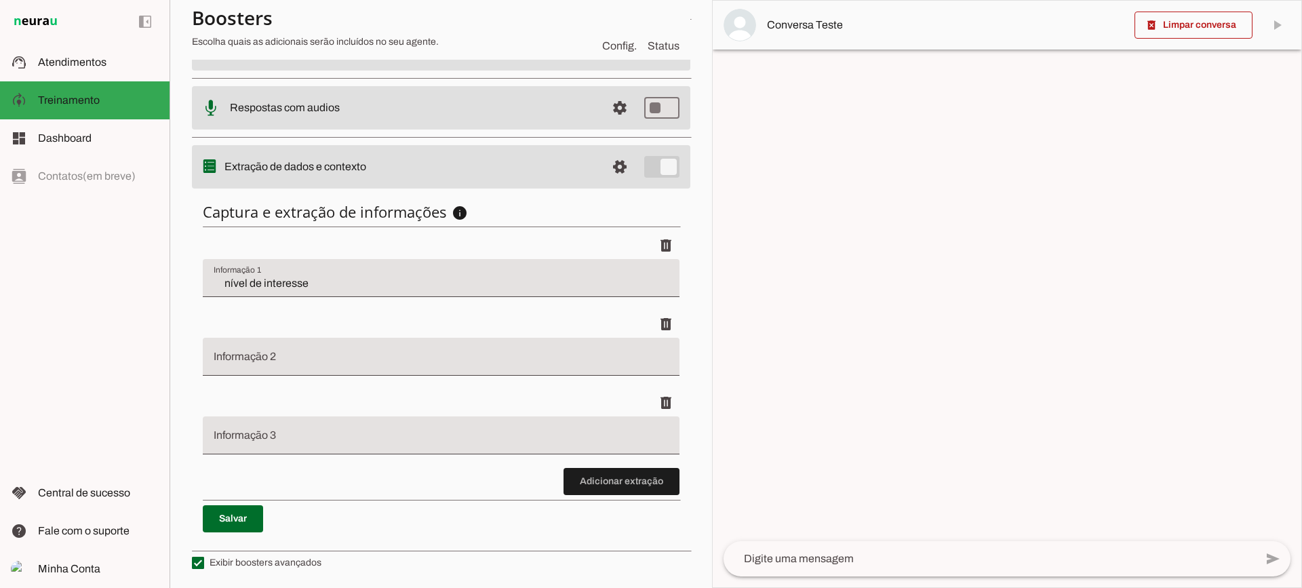
scroll to position [323, 0]
click at [640, 485] on span at bounding box center [622, 480] width 116 height 33
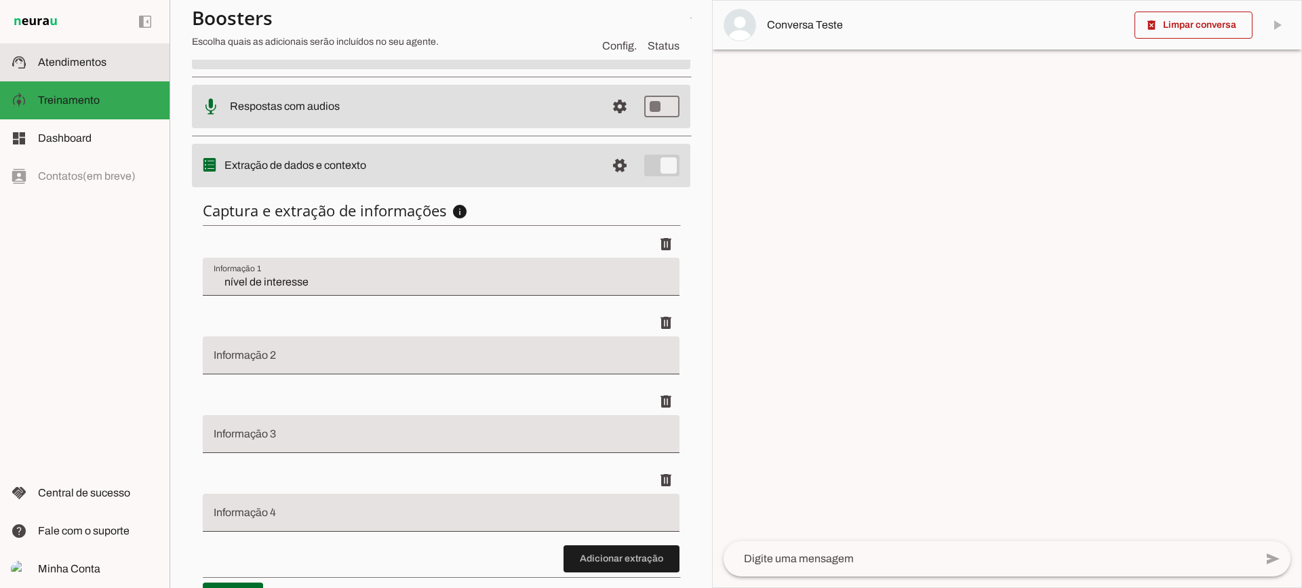
click at [101, 71] on md-item "support_agent Atendimentos Atendimentos" at bounding box center [85, 62] width 170 height 38
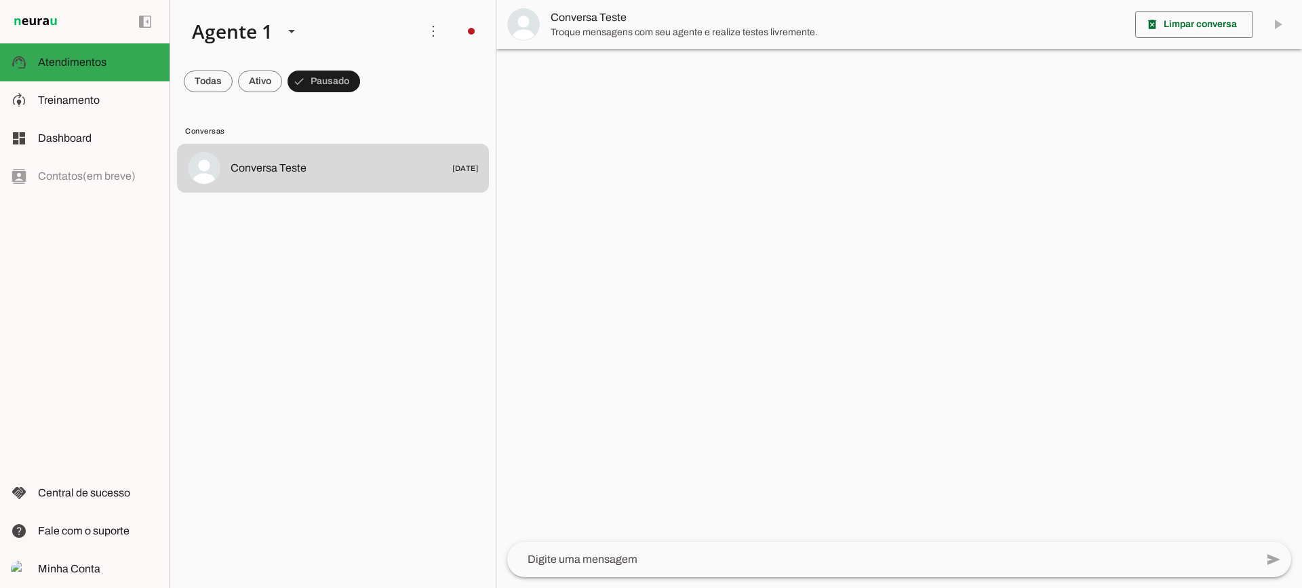
click at [597, 36] on span "Troque mensagens com seu agente e realize testes livremente." at bounding box center [838, 33] width 574 height 14
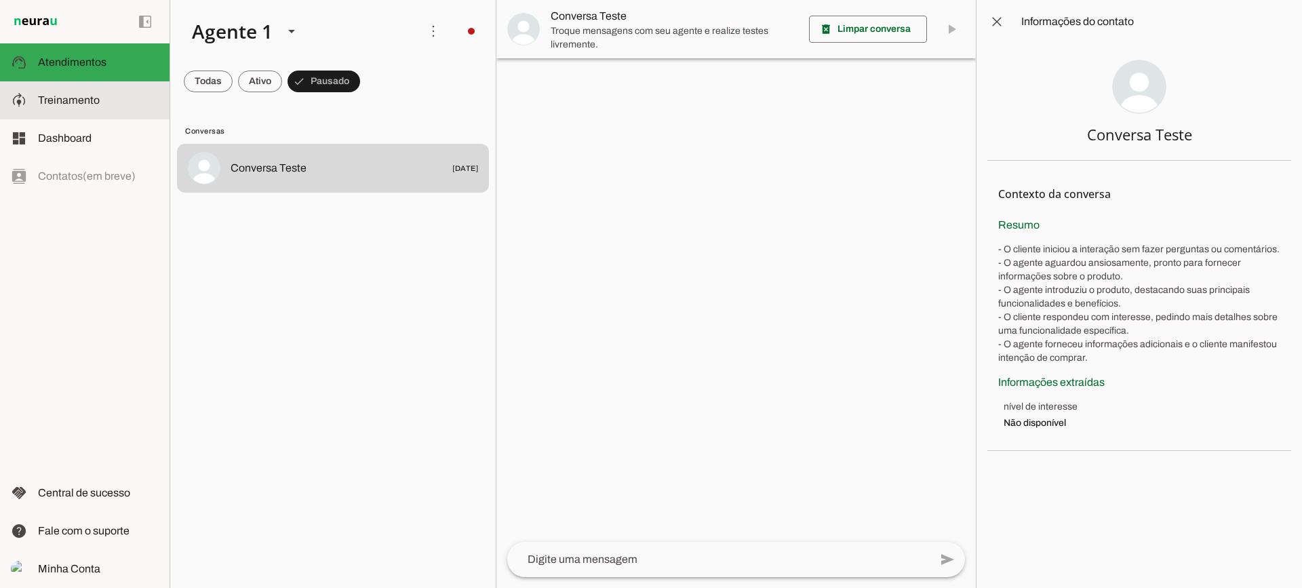
click at [111, 90] on md-item "model_training Treinamento Treinamento" at bounding box center [85, 100] width 170 height 38
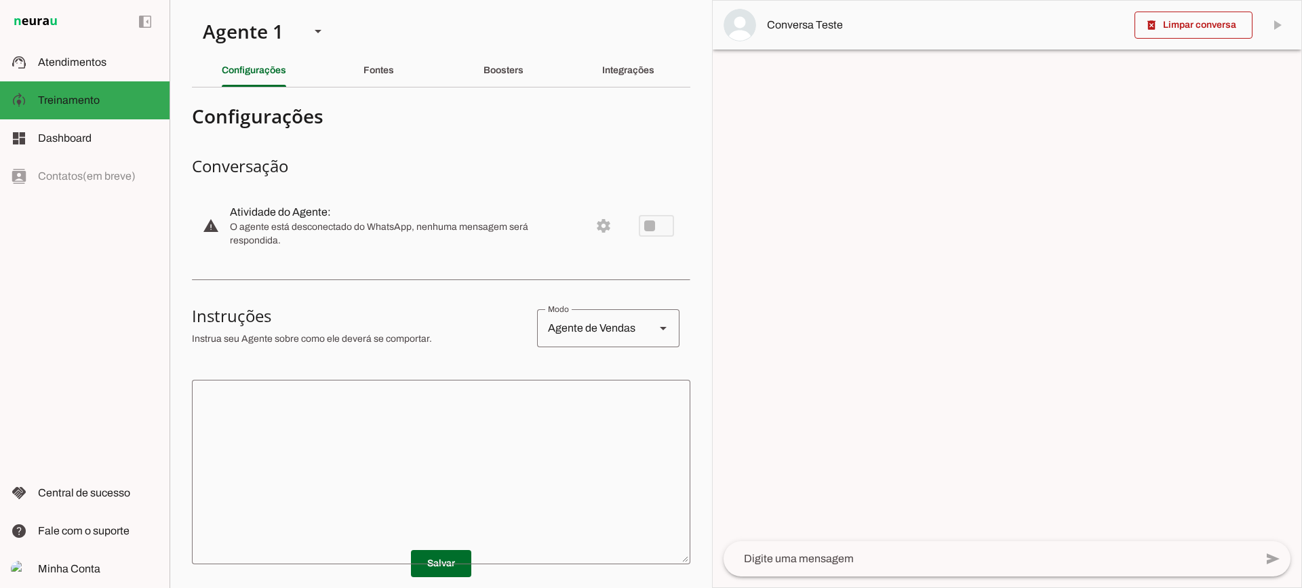
click at [602, 78] on div "Integrações" at bounding box center [628, 70] width 52 height 33
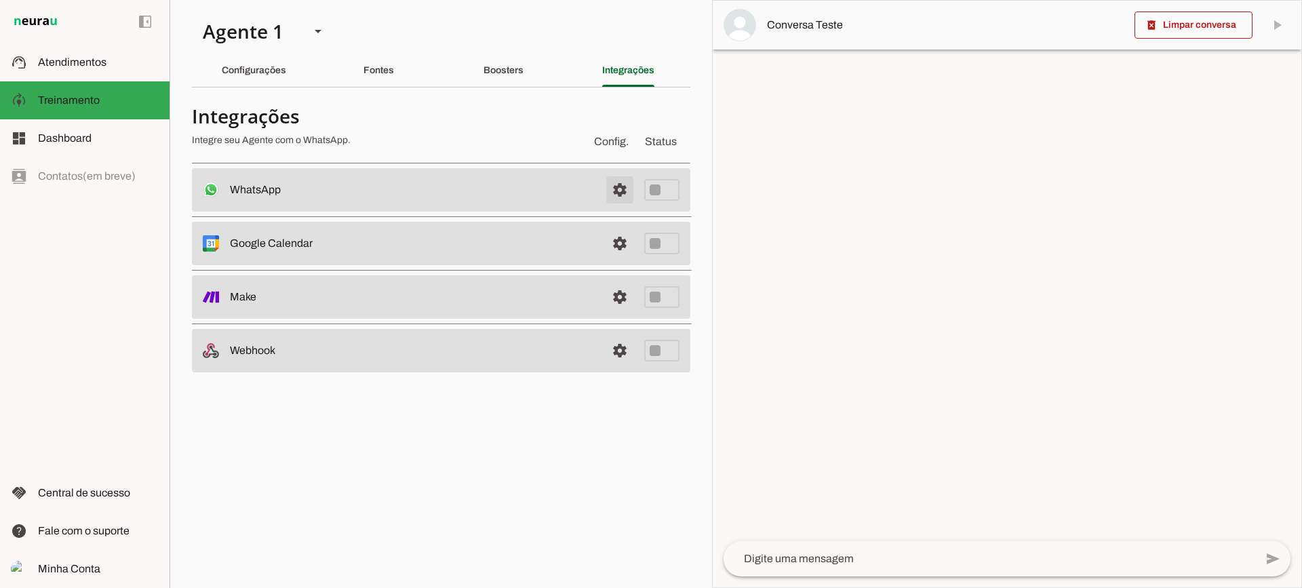
click at [604, 190] on span at bounding box center [620, 190] width 33 height 33
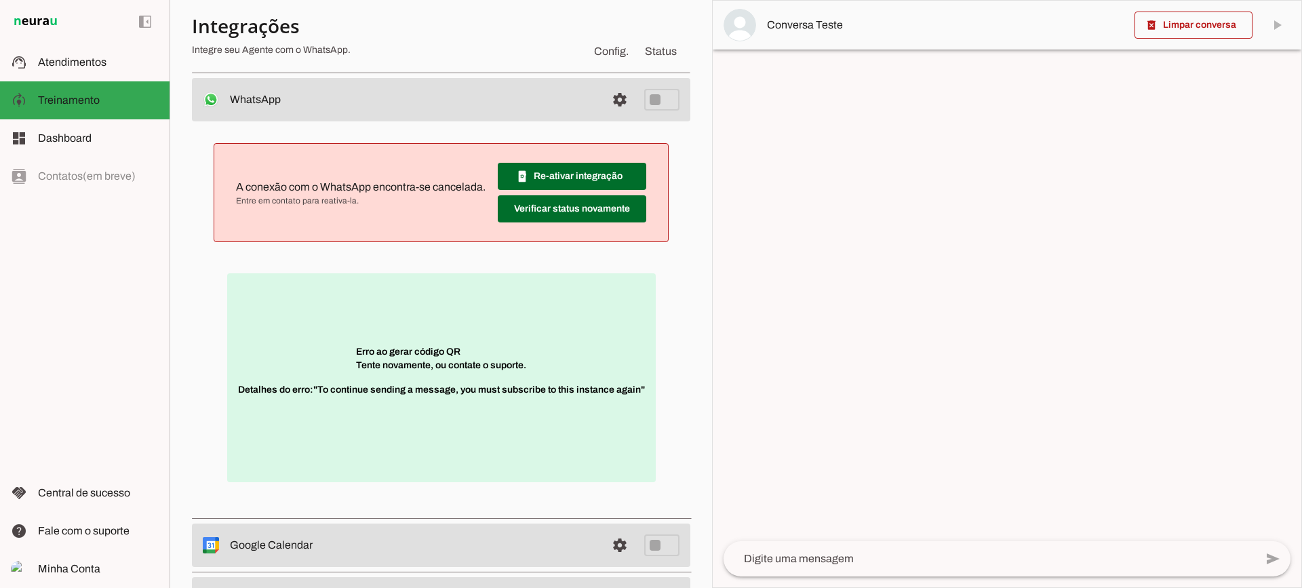
scroll to position [68, 0]
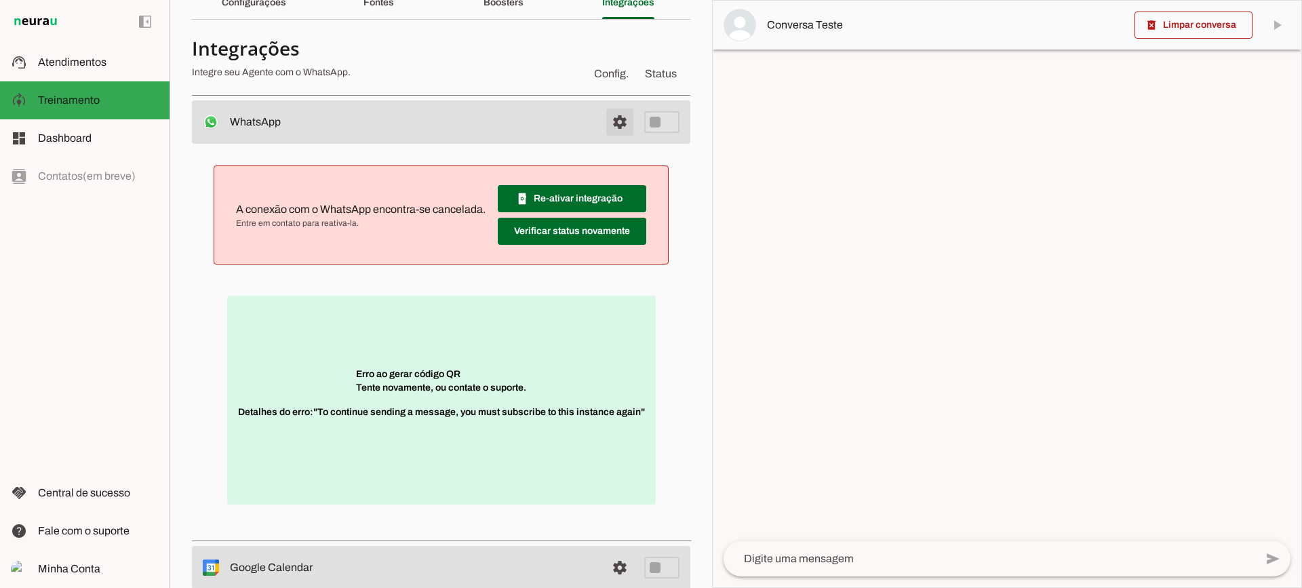
click at [604, 135] on span at bounding box center [620, 122] width 33 height 33
